Goal: Information Seeking & Learning: Learn about a topic

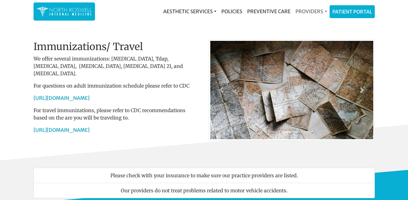
click at [327, 12] on link "Providers" at bounding box center [311, 11] width 36 height 12
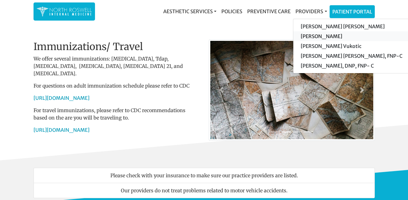
click at [325, 37] on link "[PERSON_NAME]" at bounding box center [351, 36] width 117 height 10
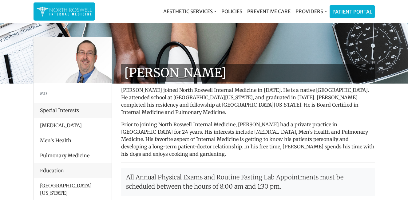
scroll to position [31, 0]
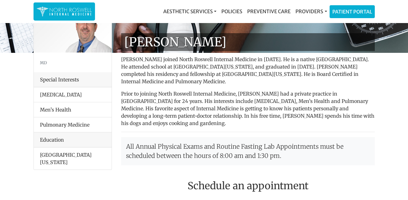
click at [80, 79] on div "Special Interests" at bounding box center [73, 79] width 78 height 15
click at [59, 95] on li "[MEDICAL_DATA]" at bounding box center [73, 94] width 78 height 15
click at [61, 113] on li "Men’s Health" at bounding box center [73, 109] width 78 height 15
click at [69, 126] on li "Pulmonary Medicine" at bounding box center [73, 124] width 78 height 15
click at [63, 141] on div "Education" at bounding box center [73, 140] width 78 height 15
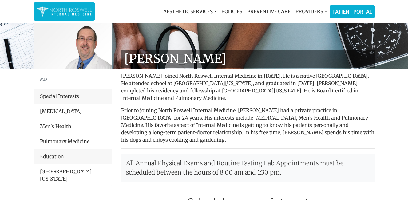
scroll to position [0, 0]
